Goal: Find specific page/section: Find specific page/section

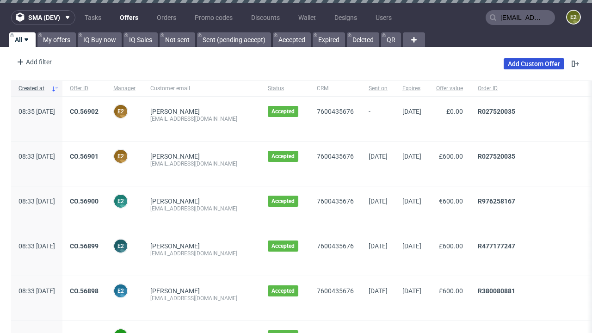
type input "[EMAIL_ADDRESS][DOMAIN_NAME]"
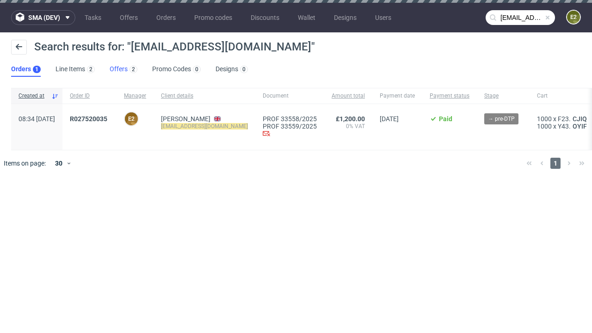
click at [124, 69] on link "Offers 2" at bounding box center [124, 69] width 28 height 15
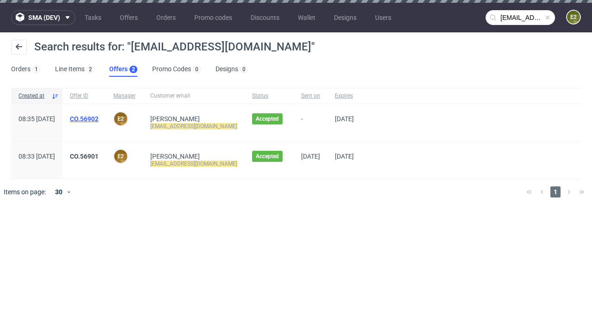
click at [99, 119] on link "CO.56902" at bounding box center [84, 118] width 29 height 7
